Goal: Information Seeking & Learning: Check status

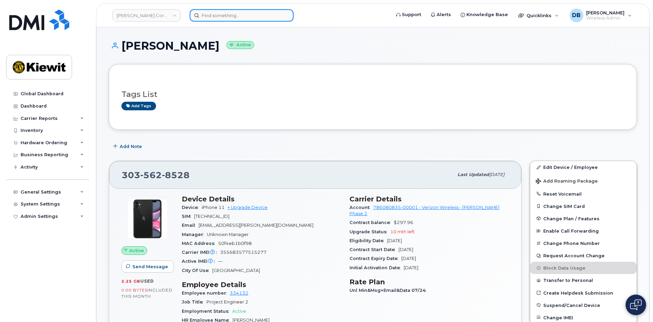
click at [213, 19] on input at bounding box center [242, 15] width 104 height 12
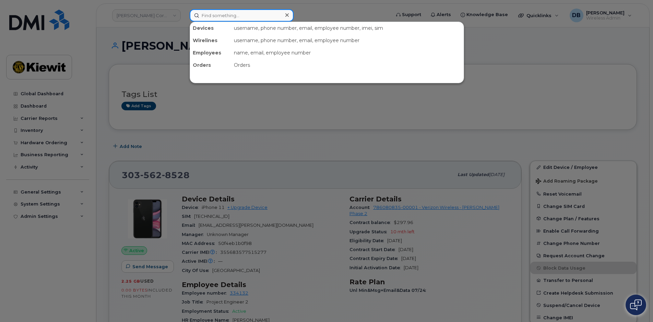
paste input "2623360417"
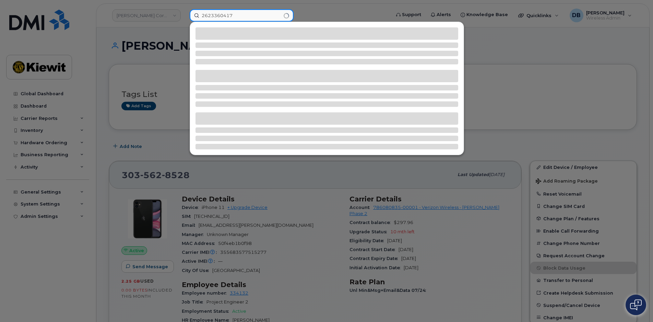
type input "2623360417"
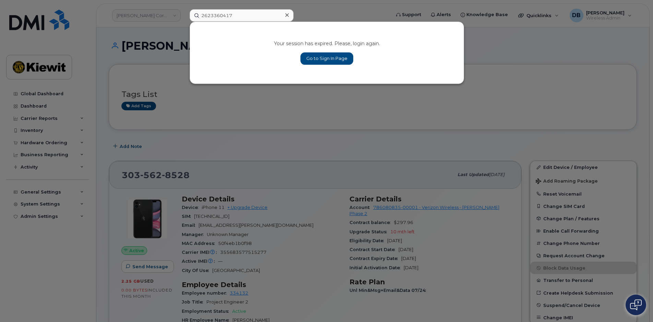
click at [325, 51] on div "Your session has expired. Please, login again. Go to Sign In Page" at bounding box center [327, 53] width 274 height 62
click at [335, 61] on link "Go to Sign In Page" at bounding box center [326, 58] width 53 height 12
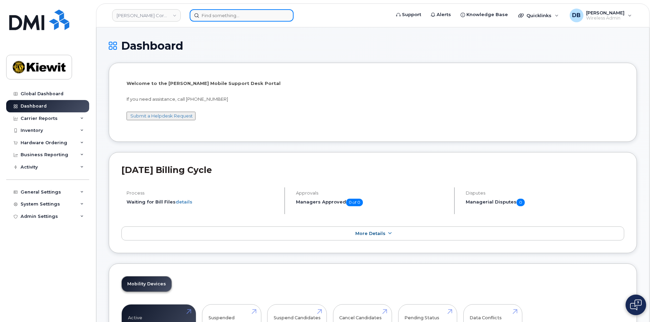
click at [213, 16] on input at bounding box center [242, 15] width 104 height 12
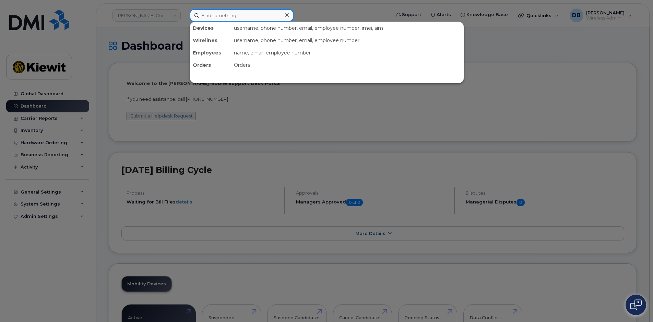
paste input "2623360417"
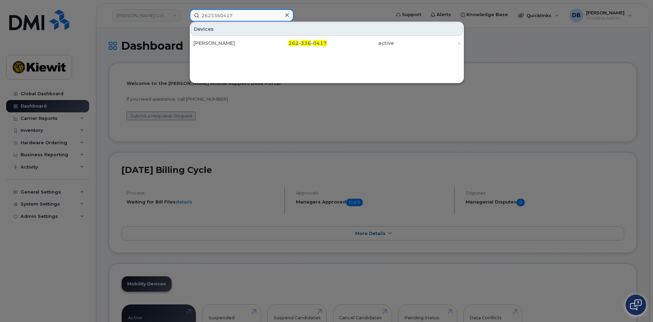
type input "2623360417"
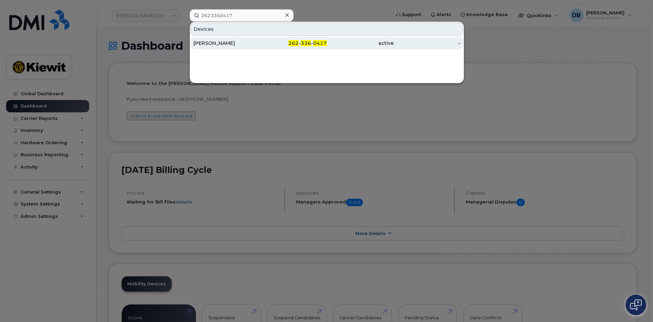
click at [331, 43] on div "active" at bounding box center [360, 43] width 67 height 7
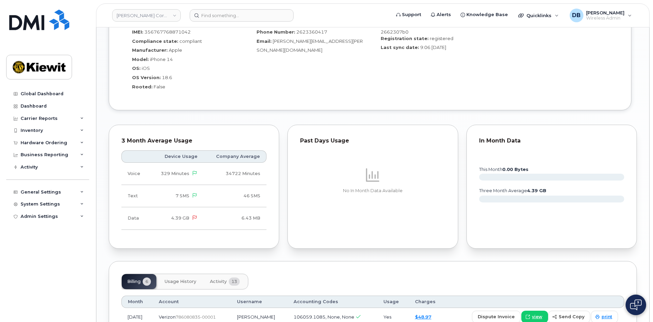
scroll to position [725, 0]
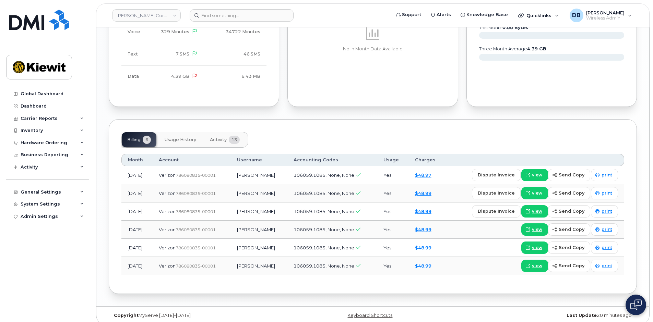
click at [223, 137] on span "Activity" at bounding box center [218, 139] width 17 height 5
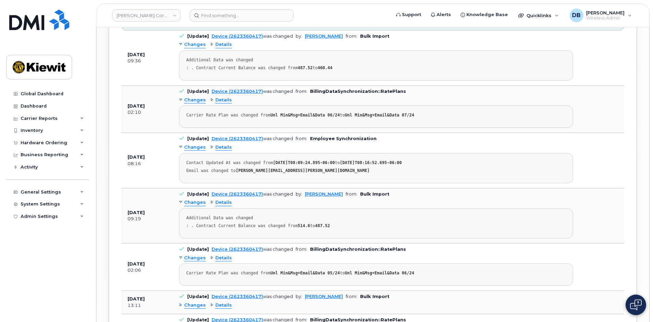
scroll to position [965, 0]
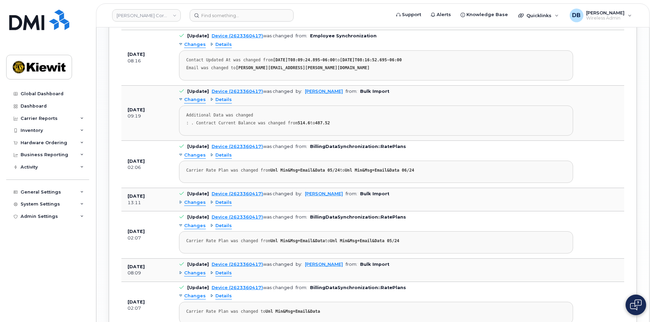
click at [210, 200] on div "Details" at bounding box center [221, 203] width 22 height 7
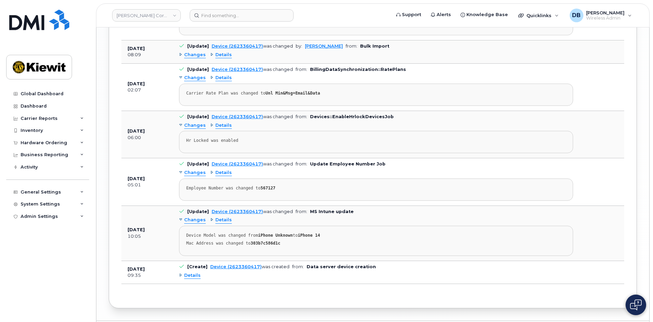
scroll to position [1102, 0]
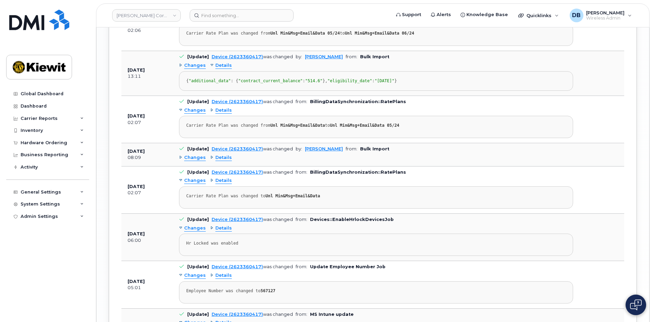
click at [210, 161] on div "Details" at bounding box center [221, 158] width 22 height 7
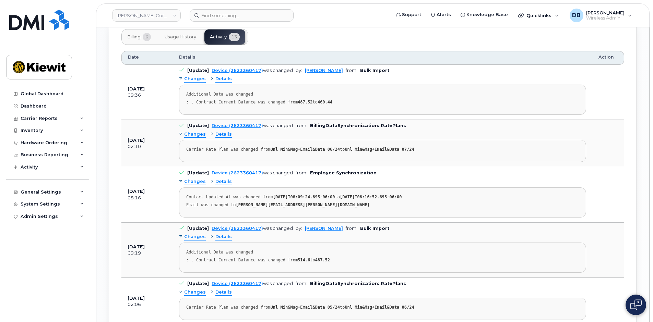
scroll to position [793, 0]
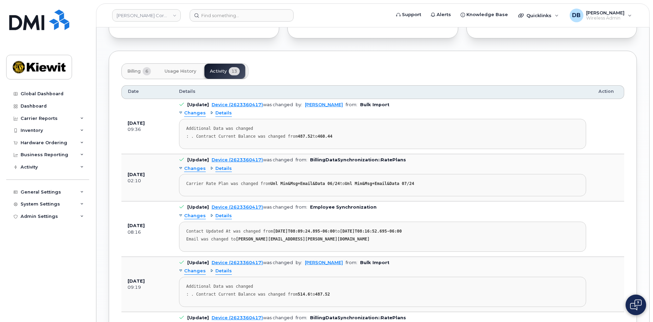
click at [212, 213] on div "Details" at bounding box center [221, 216] width 22 height 7
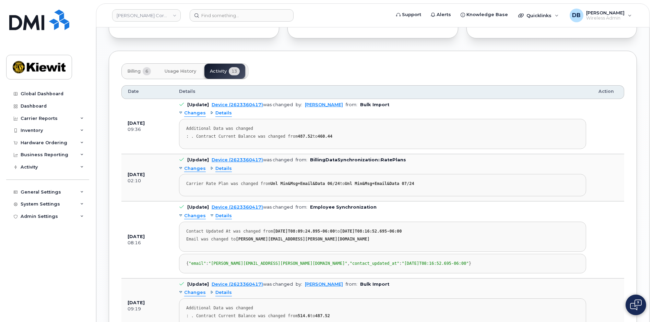
click at [210, 213] on div "Details" at bounding box center [221, 216] width 22 height 7
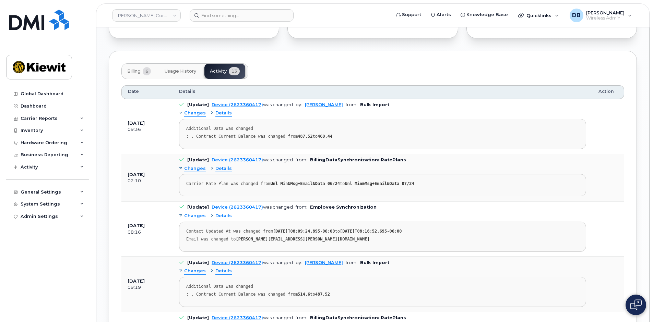
click at [212, 166] on div "Details" at bounding box center [221, 169] width 22 height 7
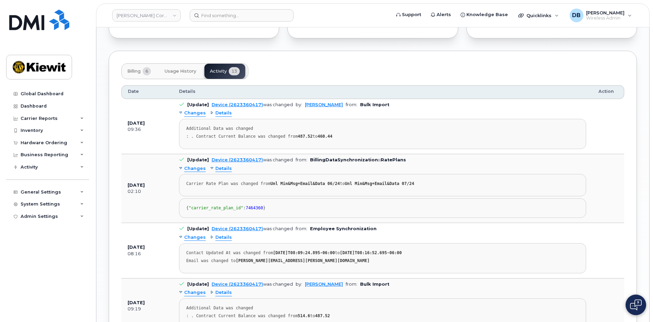
click at [210, 110] on div "Details" at bounding box center [221, 113] width 22 height 7
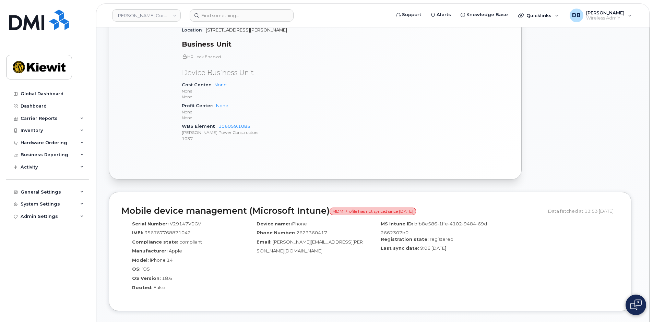
scroll to position [245, 0]
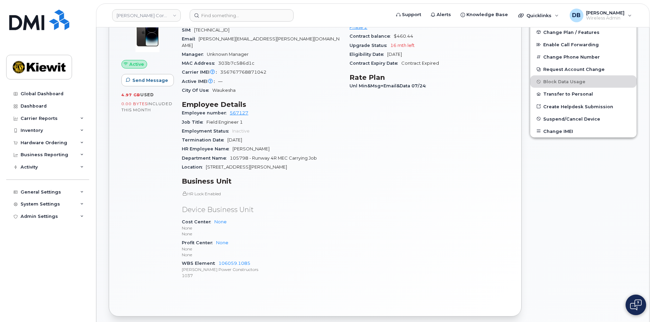
click at [233, 156] on span "105798 - Runway 4R MEC Carrying Job" at bounding box center [273, 158] width 87 height 5
copy span "105798"
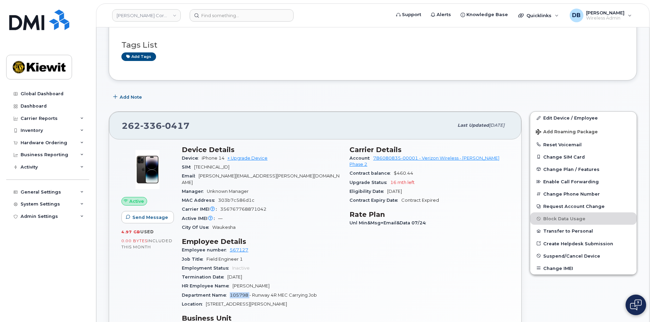
scroll to position [176, 0]
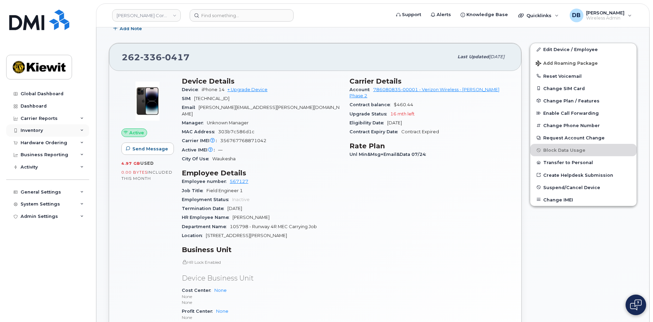
click at [31, 130] on div "Inventory" at bounding box center [32, 130] width 22 height 5
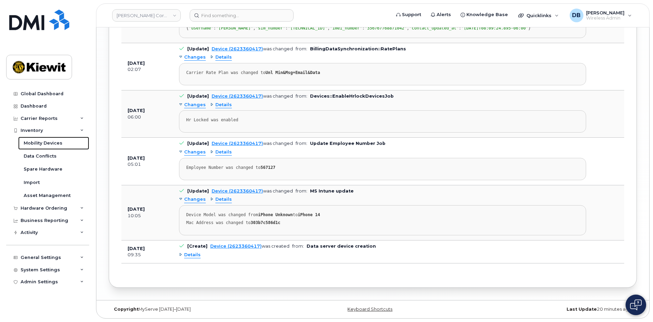
scroll to position [1366, 0]
click at [192, 254] on span "Details" at bounding box center [192, 255] width 16 height 7
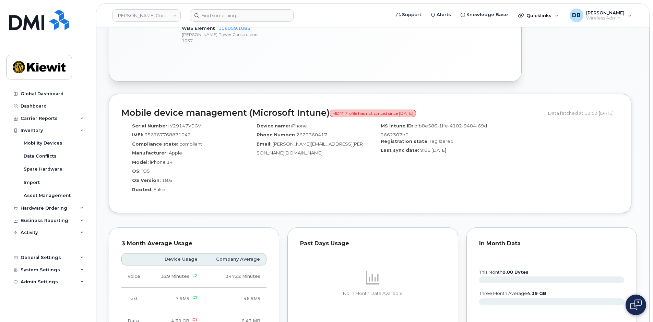
scroll to position [548, 0]
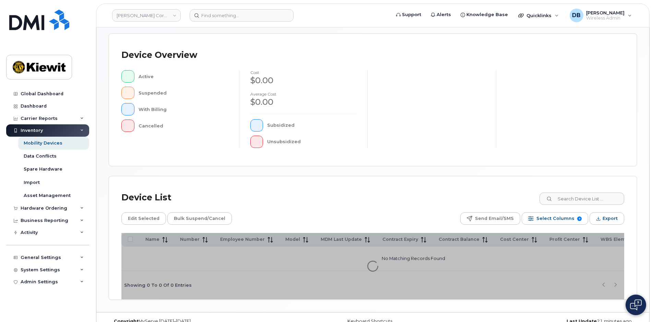
scroll to position [151, 0]
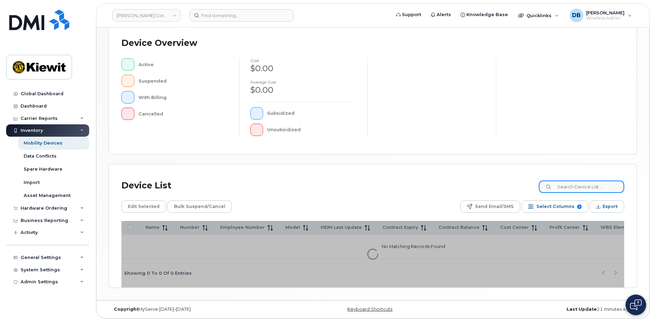
click at [586, 188] on input at bounding box center [581, 187] width 85 height 12
paste input "105798"
type input "105798"
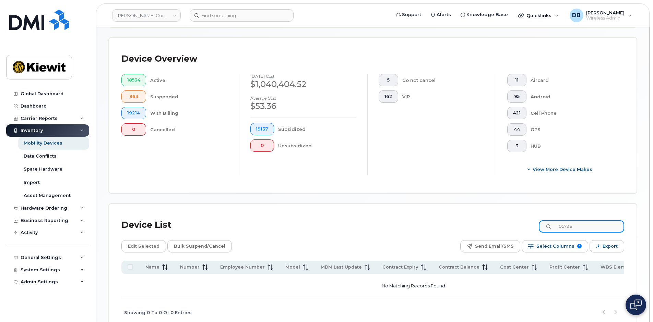
click at [582, 228] on input "105798" at bounding box center [581, 226] width 85 height 12
